Goal: Task Accomplishment & Management: Manage account settings

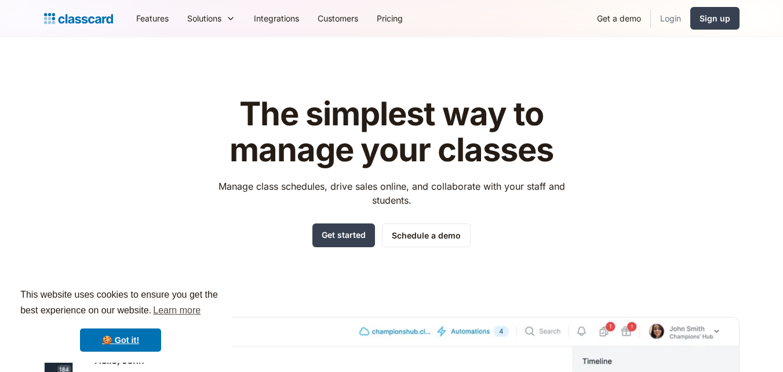
click at [663, 17] on link "Login" at bounding box center [670, 18] width 39 height 26
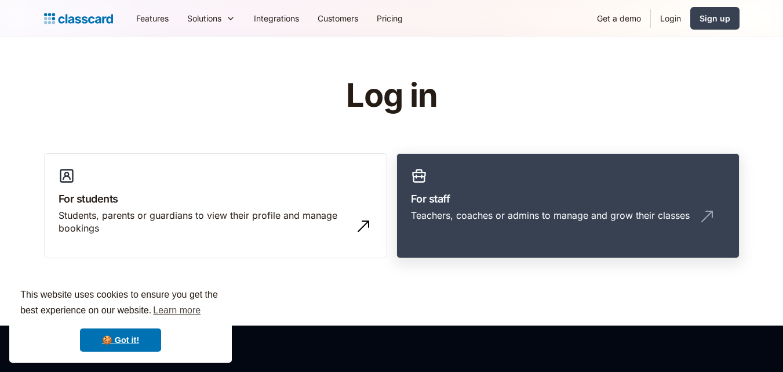
click at [479, 204] on h3 "For staff" at bounding box center [568, 199] width 314 height 16
